Goal: Task Accomplishment & Management: Complete application form

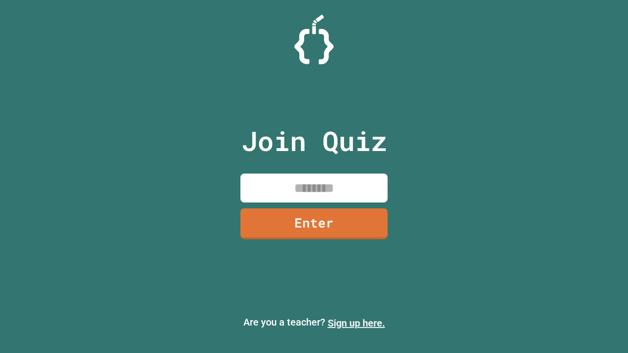
click at [356, 323] on link "Sign up here." at bounding box center [356, 324] width 57 height 12
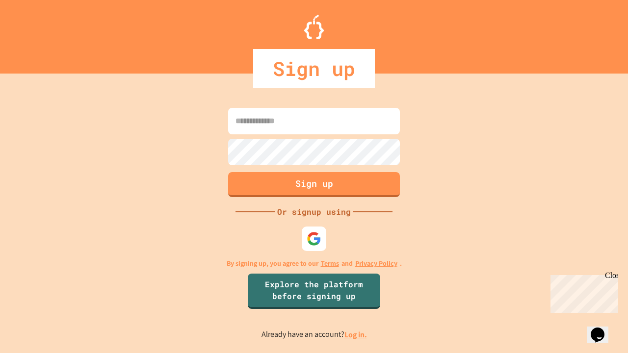
click at [356, 335] on link "Log in." at bounding box center [356, 335] width 23 height 10
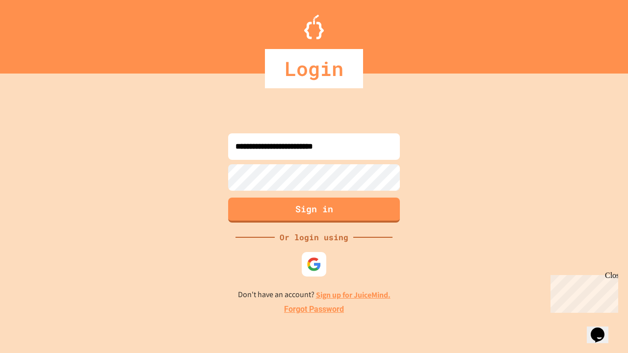
type input "**********"
